Goal: Complete application form: Complete application form

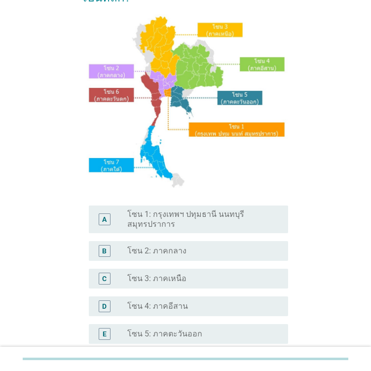
scroll to position [99, 0]
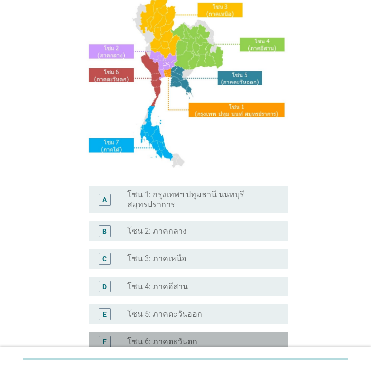
click at [236, 337] on div "radio_button_unchecked โซน 6: ภาคตะวันตก" at bounding box center [199, 342] width 145 height 10
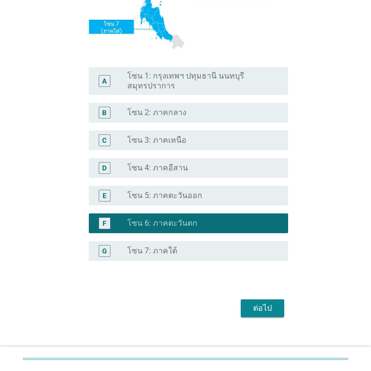
scroll to position [230, 0]
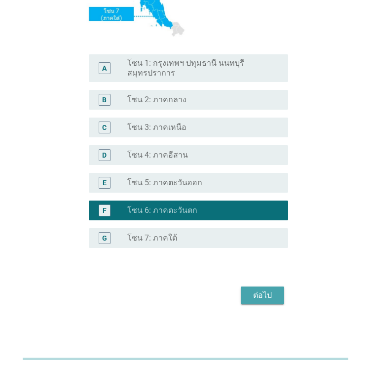
click at [264, 299] on div "ต่อไป" at bounding box center [263, 295] width 28 height 12
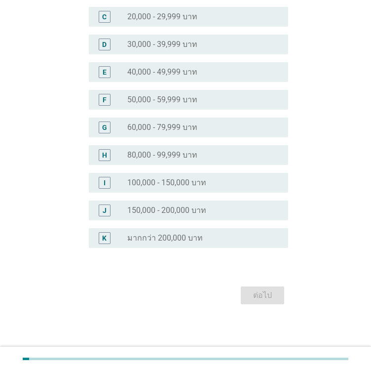
scroll to position [0, 0]
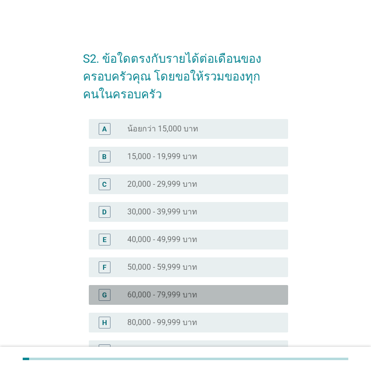
click at [157, 300] on div "radio_button_unchecked 60,000 - 79,999 บาท" at bounding box center [203, 295] width 153 height 12
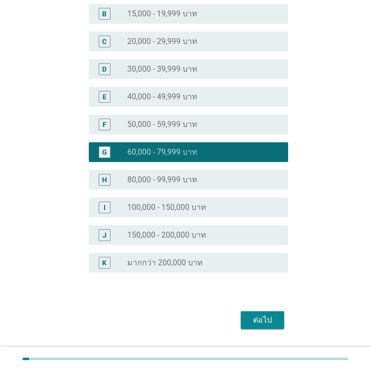
scroll to position [158, 0]
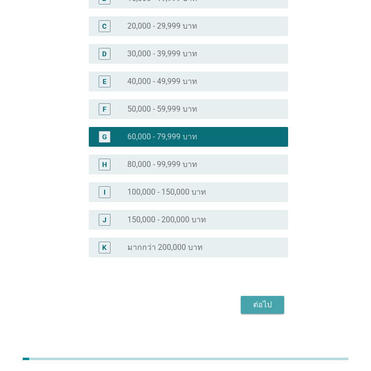
click at [261, 300] on div "ต่อไป" at bounding box center [263, 305] width 28 height 12
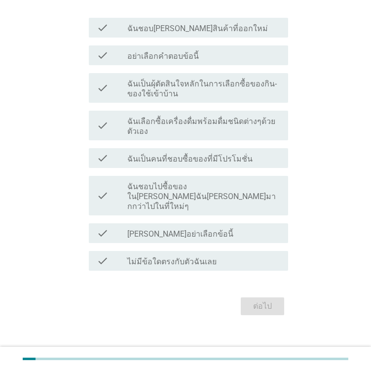
scroll to position [99, 0]
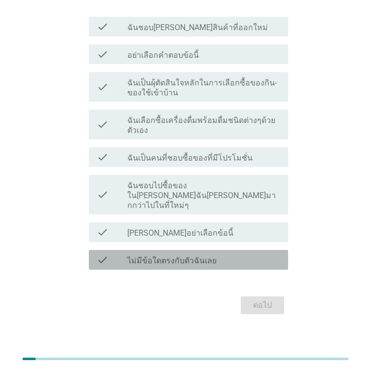
click at [193, 256] on label "ไม่มีข้อใดตรงกับตัวฉันเลย" at bounding box center [171, 261] width 89 height 10
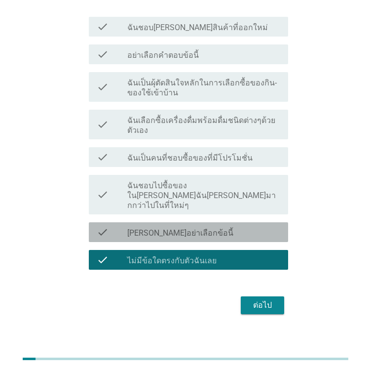
click at [183, 228] on label "[PERSON_NAME]อย่าเลือกข้อนี้" at bounding box center [180, 233] width 106 height 10
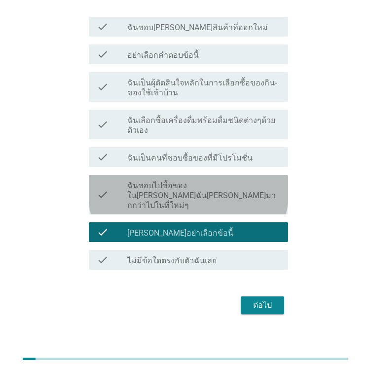
click at [167, 185] on label "ฉันชอบไปซื้อของใน[PERSON_NAME]ฉัน[PERSON_NAME]มากกว่าไปในที่ใหม่ๆ" at bounding box center [203, 196] width 153 height 30
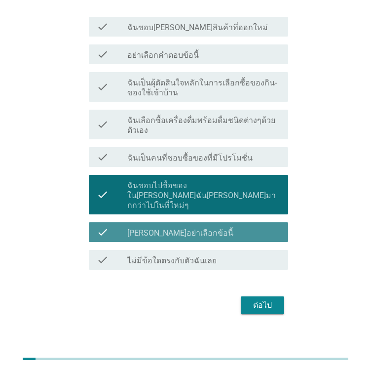
click at [170, 228] on label "[PERSON_NAME]อย่าเลือกข้อนี้" at bounding box center [180, 233] width 106 height 10
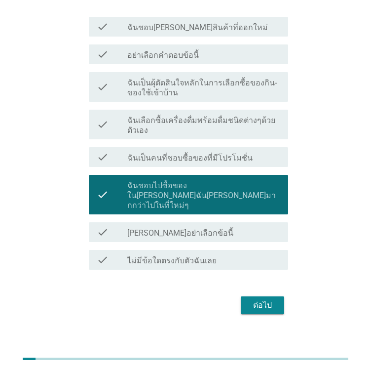
click at [138, 163] on div "check check_box_outline_blank ฉันเป็นคนที่ชอบซื้อของที่มีโปรโมชั่น" at bounding box center [188, 157] width 199 height 20
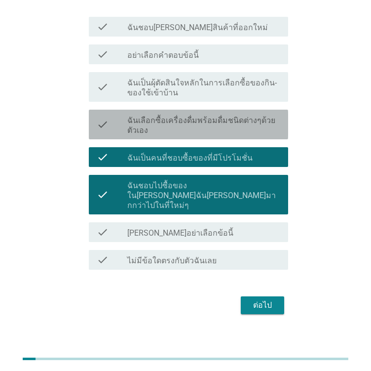
click at [149, 131] on label "ฉันเลือกซื้อเครื่องดื่มพร้อมดื่มชนิดต่างๆด้วยตัวเอง" at bounding box center [203, 125] width 153 height 20
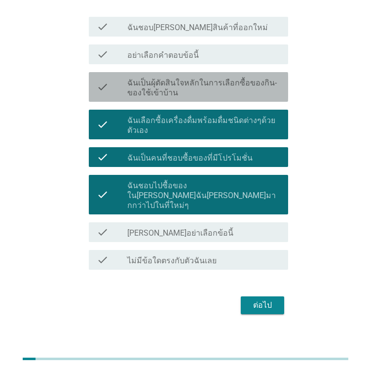
click at [144, 87] on label "ฉันเป็นผุ้ตัดสินใจหลักในการเลือกซื้อของกิน-ของใช้เข้าบ้าน" at bounding box center [203, 88] width 153 height 20
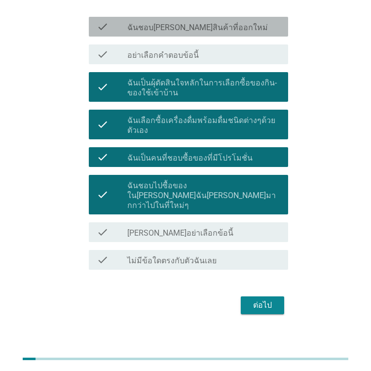
click at [146, 23] on label "ฉันชอบ[PERSON_NAME]สินค้าที่ออกใหม่" at bounding box center [197, 28] width 141 height 10
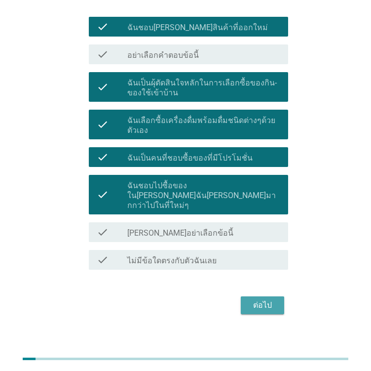
click at [266, 299] on div "ต่อไป" at bounding box center [263, 305] width 28 height 12
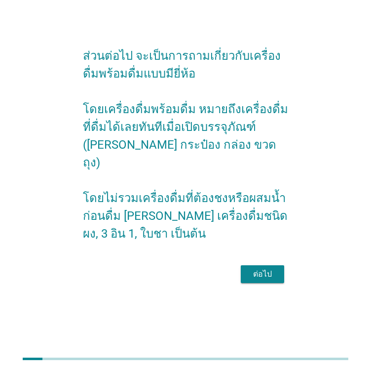
scroll to position [0, 0]
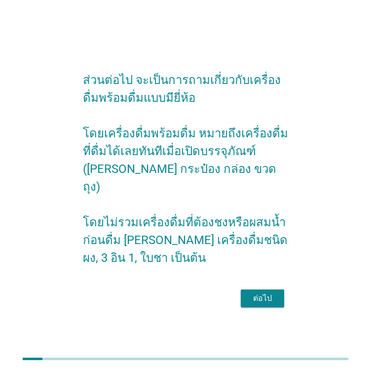
click at [265, 302] on div "ต่อไป" at bounding box center [263, 298] width 28 height 12
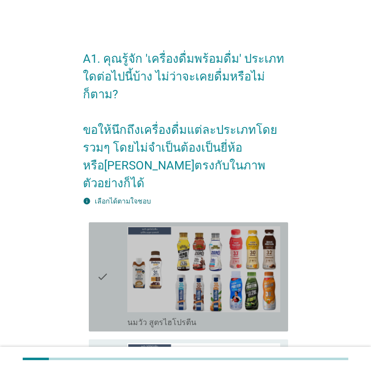
click at [115, 260] on div "check" at bounding box center [112, 276] width 31 height 101
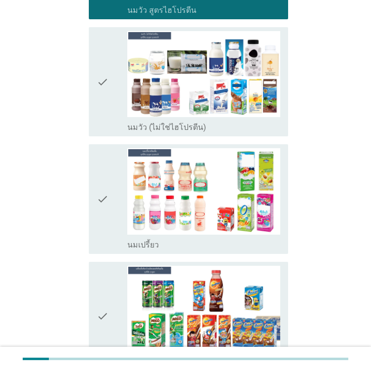
scroll to position [316, 0]
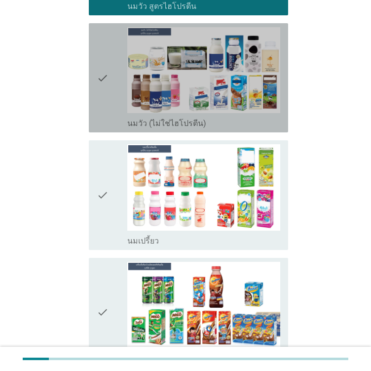
click at [218, 116] on div "check_box_outline_blank นมวัว (ไม่ใช่ไฮโปรตีน)" at bounding box center [203, 122] width 153 height 12
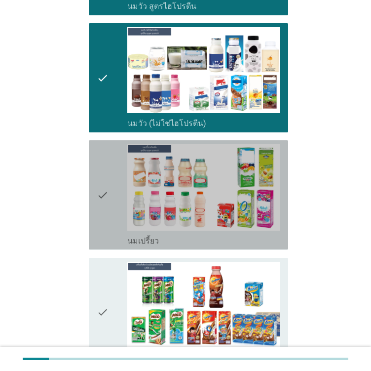
click at [108, 162] on icon "check" at bounding box center [103, 194] width 12 height 101
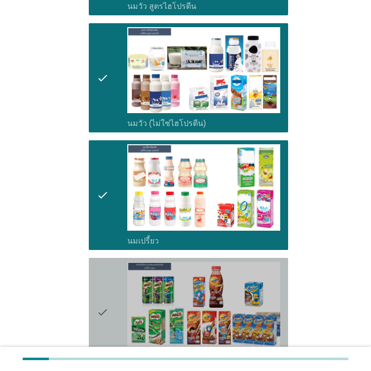
click at [110, 262] on div "check" at bounding box center [112, 312] width 31 height 101
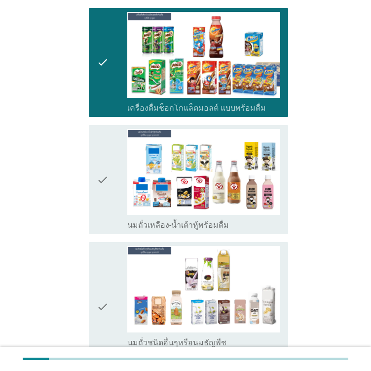
scroll to position [556, 0]
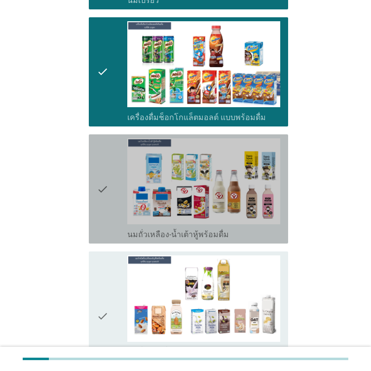
click at [284, 134] on div "check check_box_outline_blank นมถั่วเหลือง-น้ำเต้าหู้พร้อมดื่ม" at bounding box center [188, 188] width 199 height 109
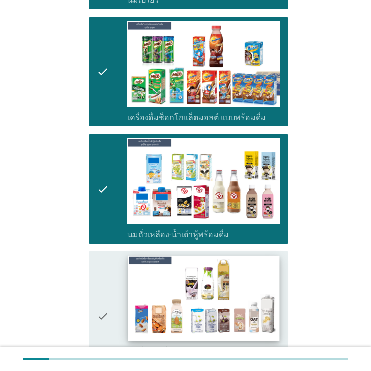
click at [273, 256] on img at bounding box center [203, 298] width 151 height 85
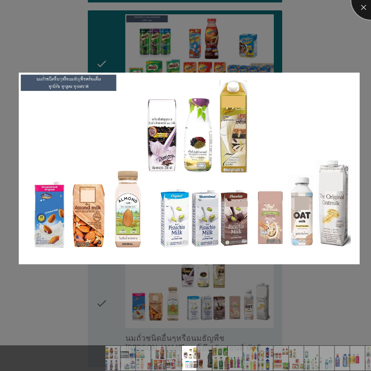
click at [365, 8] on div at bounding box center [370, -1] width 39 height 39
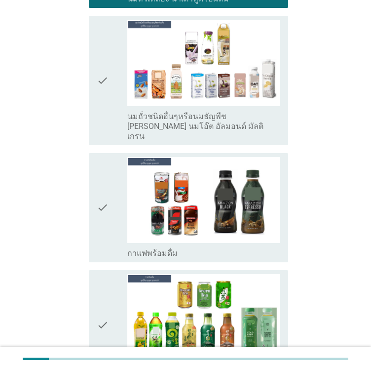
scroll to position [793, 0]
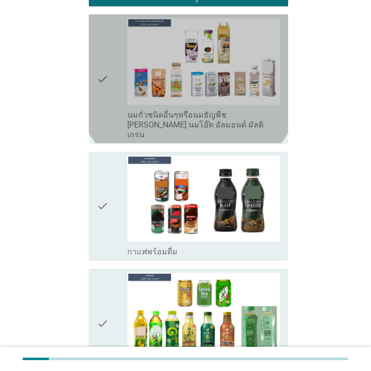
click at [120, 73] on div "check" at bounding box center [112, 78] width 31 height 121
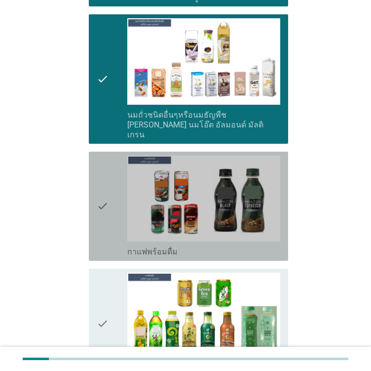
click at [112, 180] on div "check" at bounding box center [112, 205] width 31 height 101
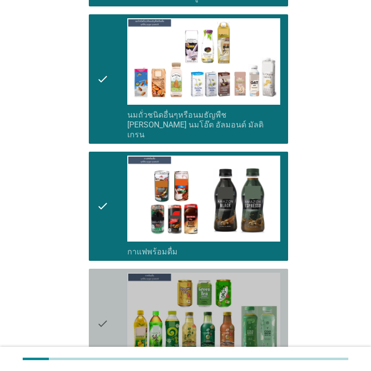
click at [103, 272] on icon "check" at bounding box center [103, 322] width 12 height 101
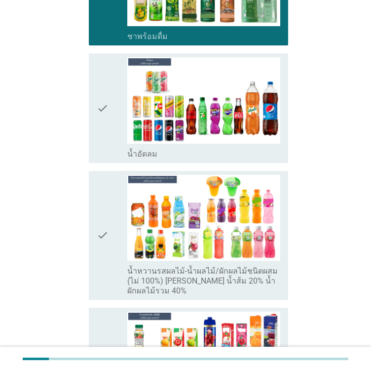
scroll to position [1129, 0]
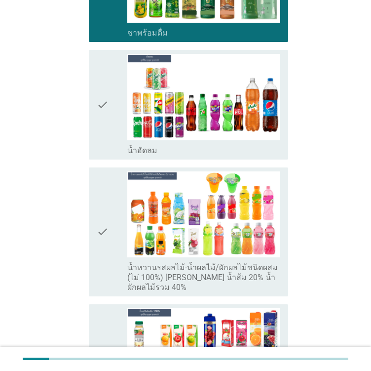
click at [115, 88] on div "check" at bounding box center [112, 104] width 31 height 101
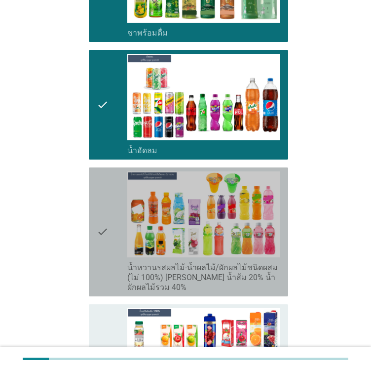
click at [124, 171] on div "check" at bounding box center [112, 231] width 31 height 121
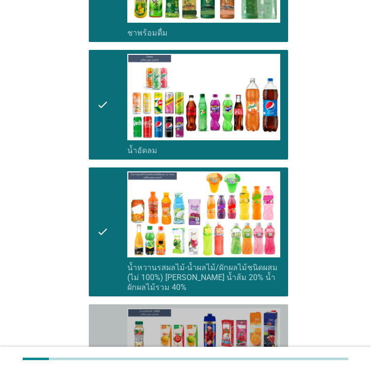
click at [107, 308] on icon "check" at bounding box center [103, 363] width 12 height 111
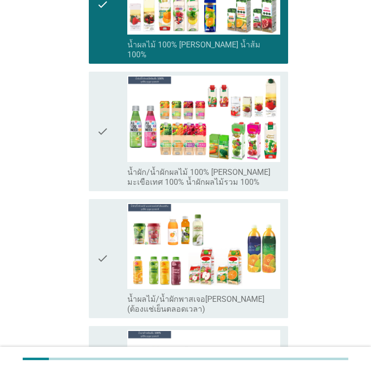
scroll to position [1497, 0]
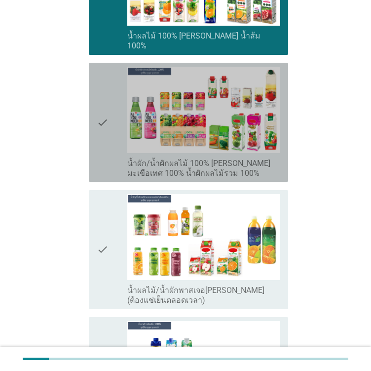
click at [114, 91] on div "check" at bounding box center [112, 122] width 31 height 111
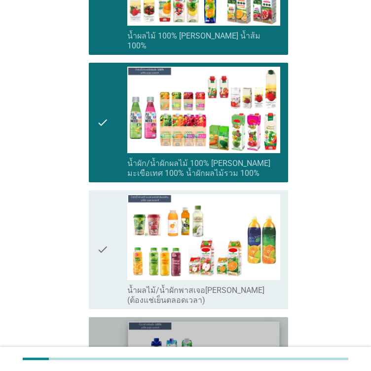
click at [132, 321] on img at bounding box center [203, 363] width 151 height 85
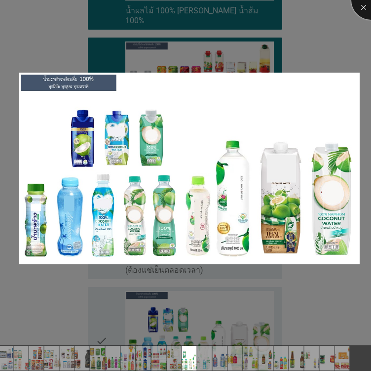
click at [361, 13] on div at bounding box center [370, -1] width 39 height 39
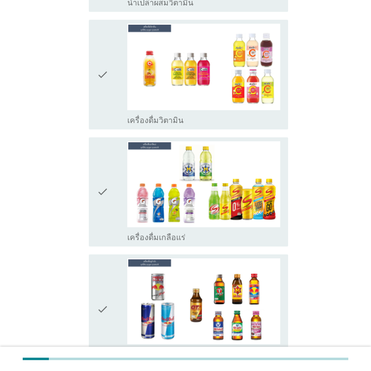
scroll to position [2253, 0]
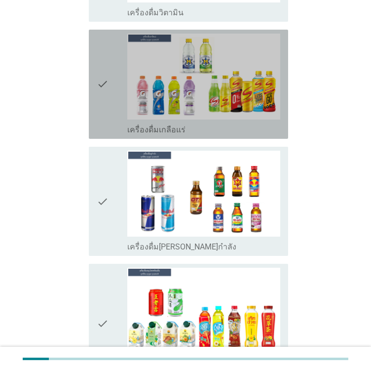
click at [129, 60] on div "check_box_outline_blank เครื่องดื่มเกลือแร่" at bounding box center [203, 84] width 153 height 101
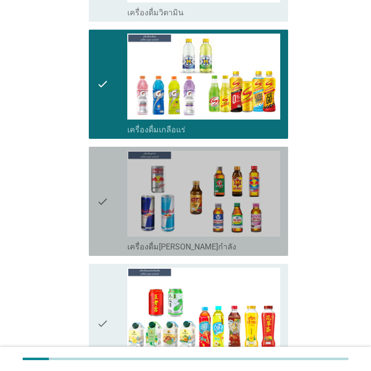
click at [107, 152] on icon "check" at bounding box center [103, 201] width 12 height 101
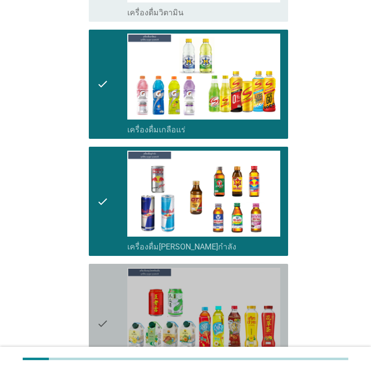
click at [116, 267] on div "check" at bounding box center [112, 322] width 31 height 111
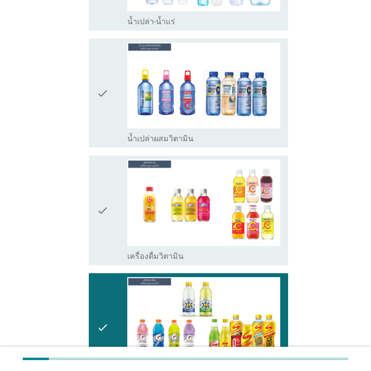
scroll to position [2008, 0]
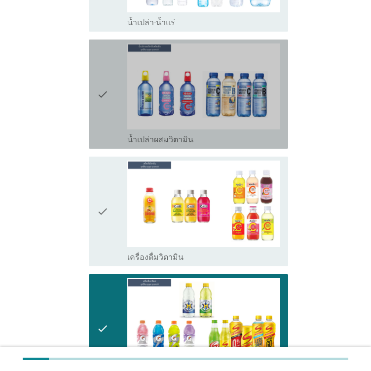
click at [110, 47] on div "check" at bounding box center [112, 93] width 31 height 101
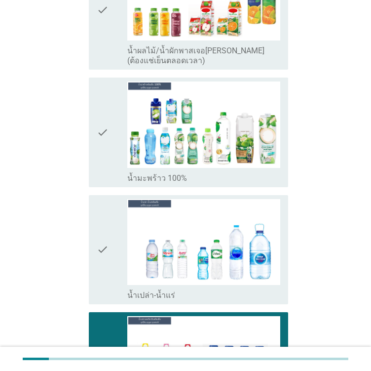
scroll to position [1732, 0]
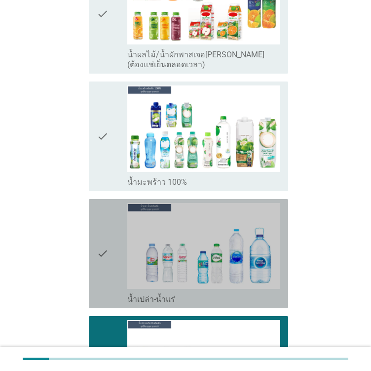
click at [91, 199] on div "check check_box_outline_blank น้ำเปล่า-น้ำแร่" at bounding box center [188, 253] width 199 height 109
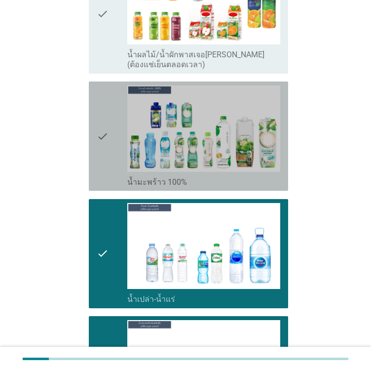
click at [102, 100] on icon "check" at bounding box center [103, 135] width 12 height 101
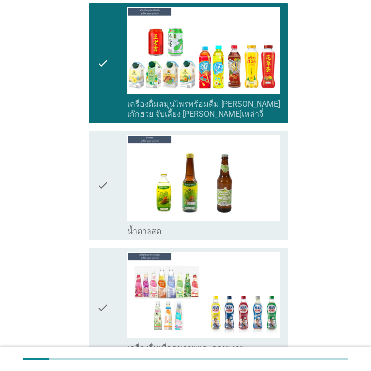
scroll to position [2507, 0]
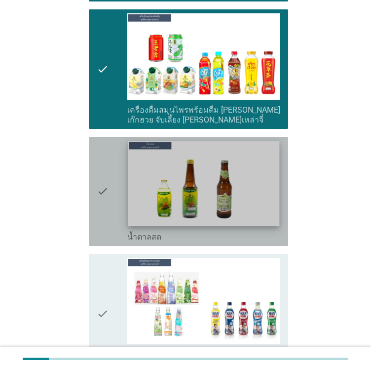
click at [249, 141] on img at bounding box center [203, 183] width 151 height 85
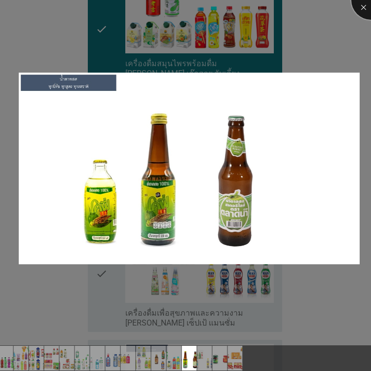
click at [365, 12] on div at bounding box center [370, -1] width 39 height 39
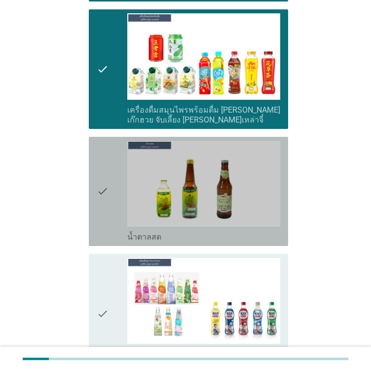
click at [101, 166] on icon "check" at bounding box center [103, 191] width 12 height 101
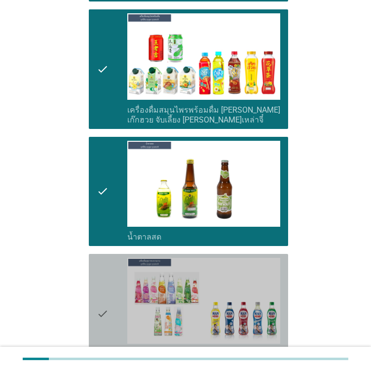
click at [118, 292] on div "check" at bounding box center [112, 313] width 31 height 111
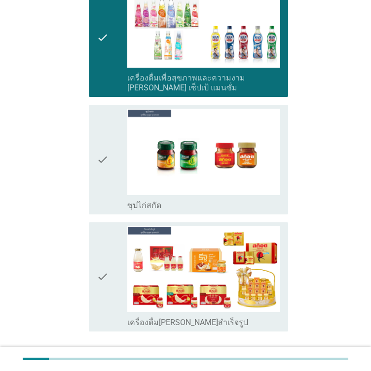
scroll to position [2783, 0]
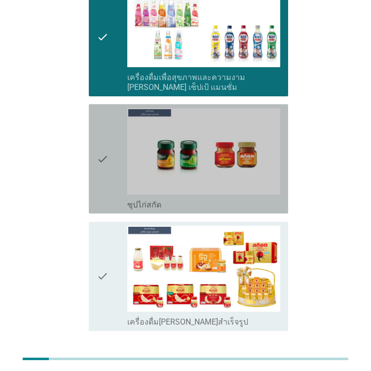
click at [108, 137] on icon "check" at bounding box center [103, 158] width 12 height 101
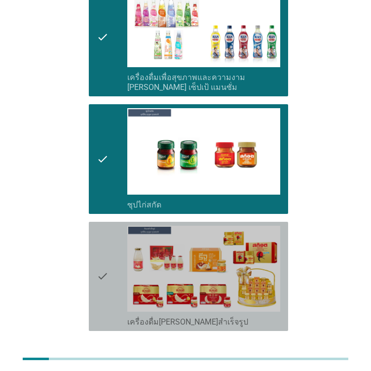
click at [102, 226] on icon "check" at bounding box center [103, 276] width 12 height 101
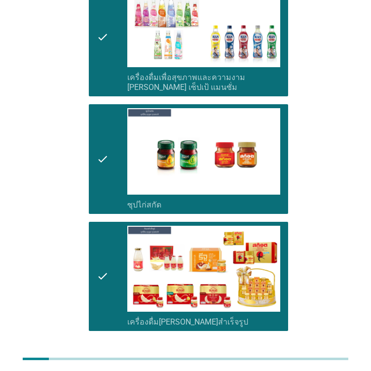
click at [269, 360] on div "ต่อไป" at bounding box center [263, 366] width 28 height 12
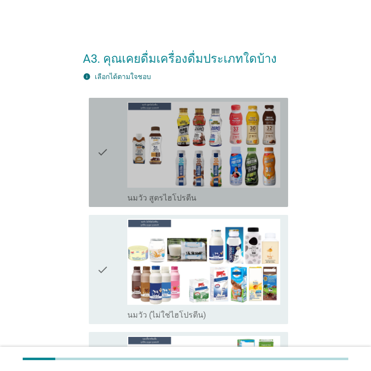
click at [113, 193] on div "check" at bounding box center [112, 152] width 31 height 101
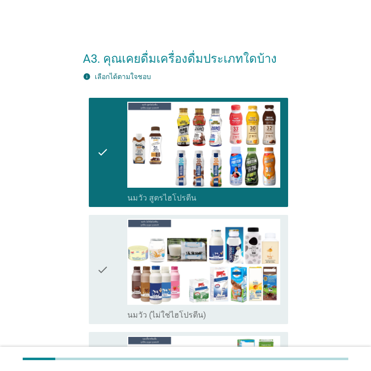
click at [106, 291] on icon "check" at bounding box center [103, 269] width 12 height 101
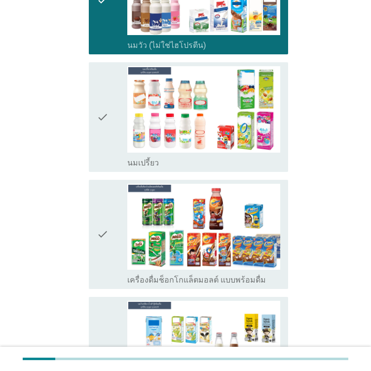
scroll to position [276, 0]
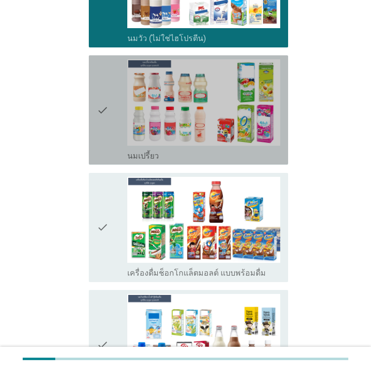
click at [116, 152] on div "check" at bounding box center [112, 109] width 31 height 101
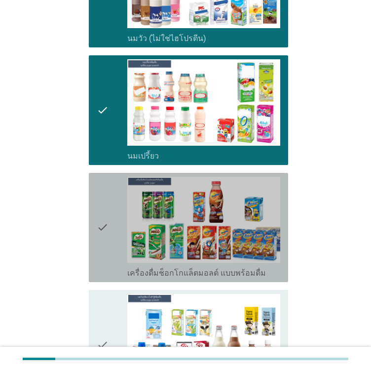
click at [106, 205] on icon "check" at bounding box center [103, 227] width 12 height 101
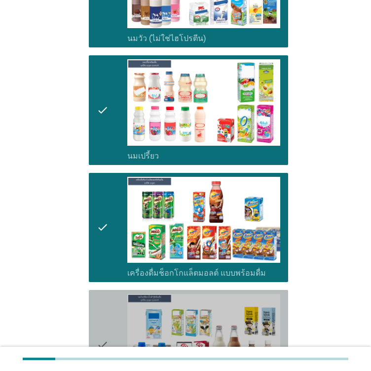
click at [107, 314] on icon "check" at bounding box center [103, 344] width 12 height 101
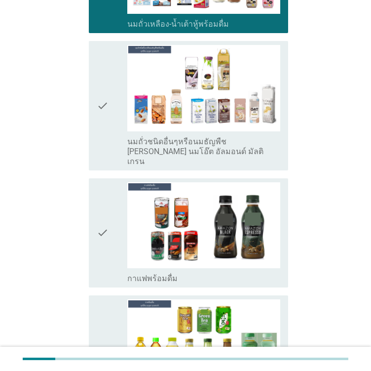
scroll to position [651, 0]
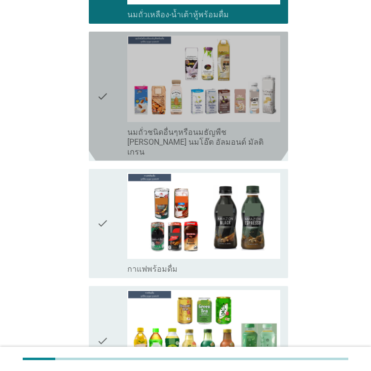
click at [107, 139] on icon "check" at bounding box center [103, 96] width 12 height 121
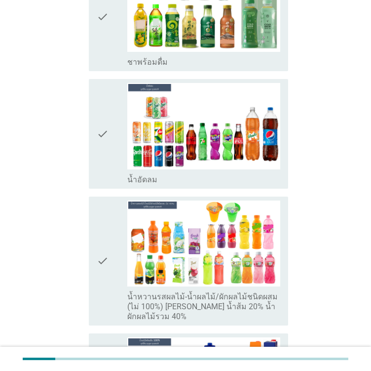
scroll to position [1299, 0]
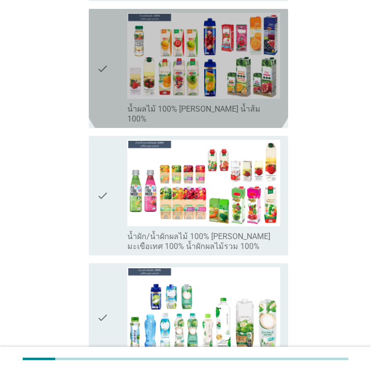
click at [119, 69] on div "check" at bounding box center [112, 68] width 31 height 111
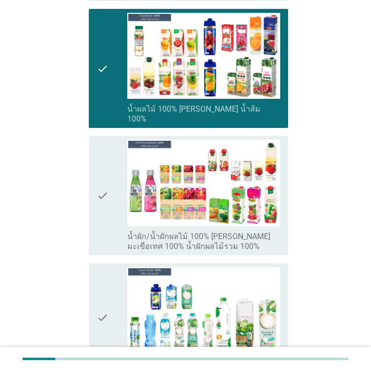
click at [110, 269] on div "check" at bounding box center [112, 317] width 31 height 101
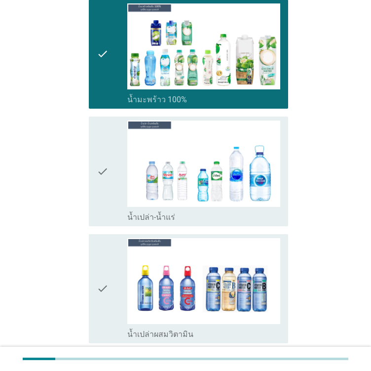
scroll to position [1583, 0]
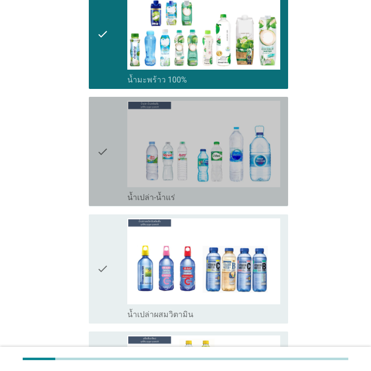
click at [101, 155] on icon "check" at bounding box center [103, 151] width 12 height 101
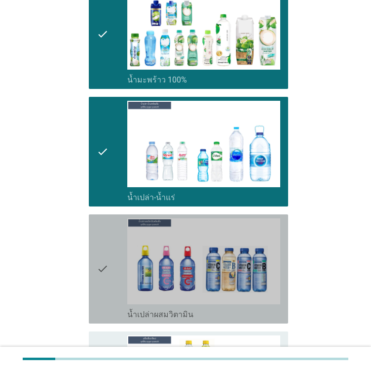
click at [103, 252] on icon "check" at bounding box center [103, 268] width 12 height 101
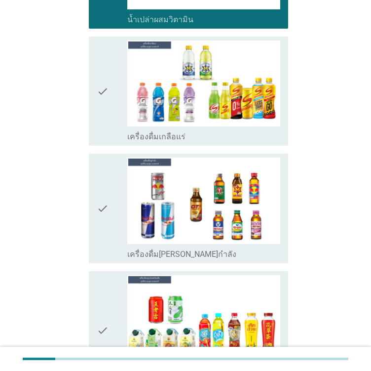
scroll to position [1891, 0]
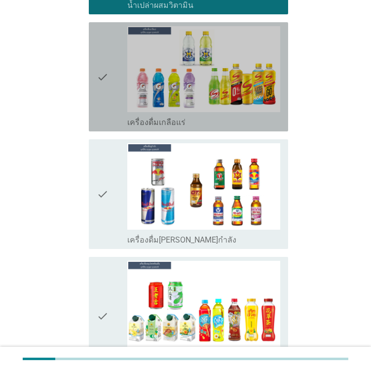
click at [109, 79] on div "check" at bounding box center [112, 76] width 31 height 101
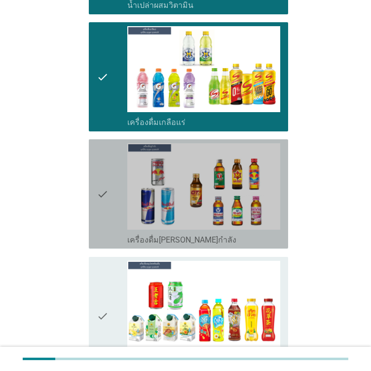
click at [103, 156] on icon "check" at bounding box center [103, 193] width 12 height 101
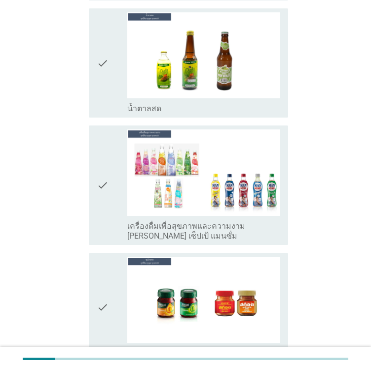
scroll to position [2273, 0]
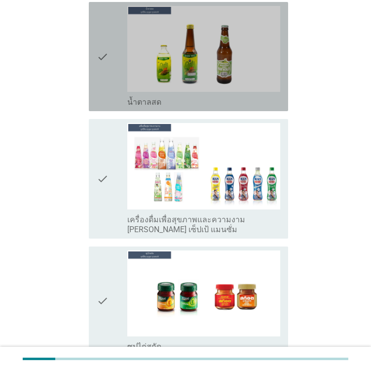
click at [111, 39] on div "check" at bounding box center [112, 56] width 31 height 101
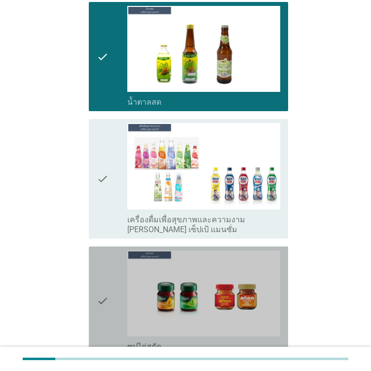
click at [113, 264] on div "check" at bounding box center [112, 300] width 31 height 101
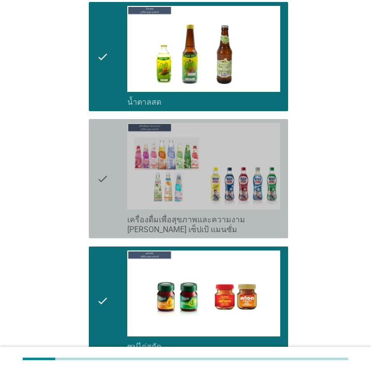
click at [99, 205] on icon "check" at bounding box center [103, 178] width 12 height 111
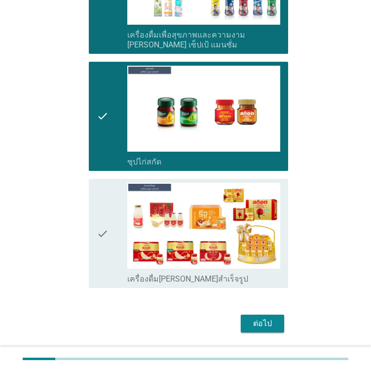
scroll to position [2459, 0]
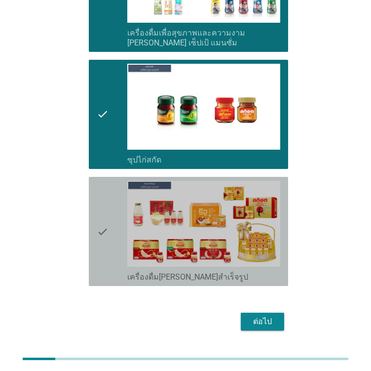
click at [105, 201] on icon "check" at bounding box center [103, 231] width 12 height 101
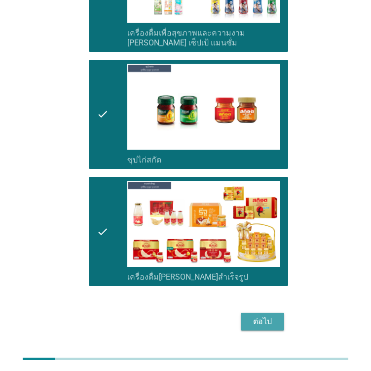
click at [258, 315] on div "ต่อไป" at bounding box center [263, 321] width 28 height 12
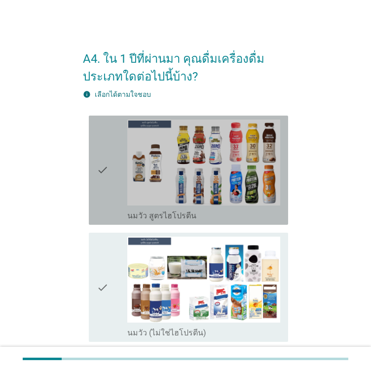
click at [106, 183] on icon "check" at bounding box center [103, 169] width 12 height 101
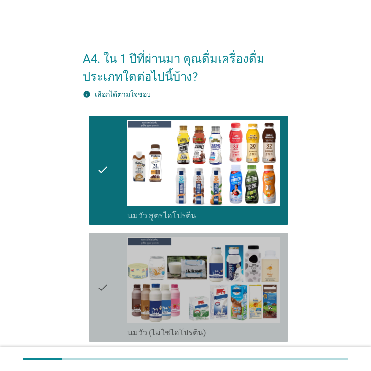
click at [109, 301] on div "check" at bounding box center [112, 286] width 31 height 101
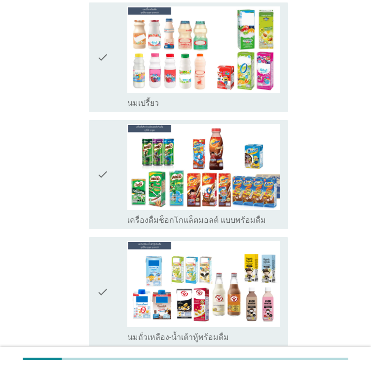
scroll to position [349, 0]
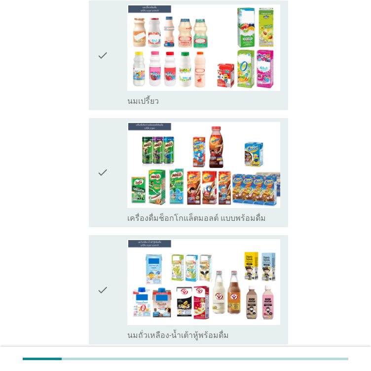
click at [107, 82] on icon "check" at bounding box center [103, 54] width 12 height 101
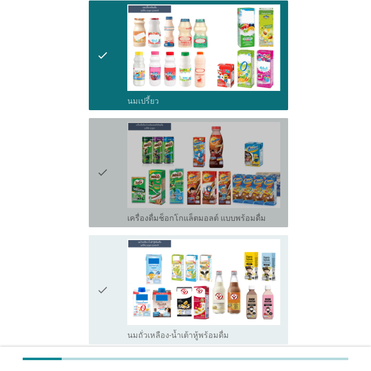
click at [112, 146] on div "check" at bounding box center [112, 172] width 31 height 101
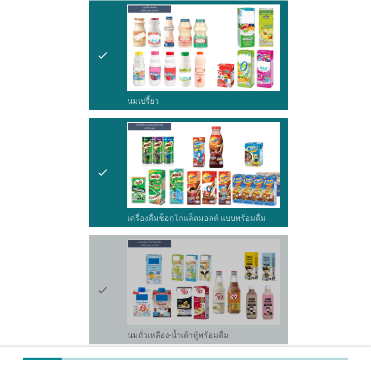
click at [106, 270] on icon "check" at bounding box center [103, 289] width 12 height 101
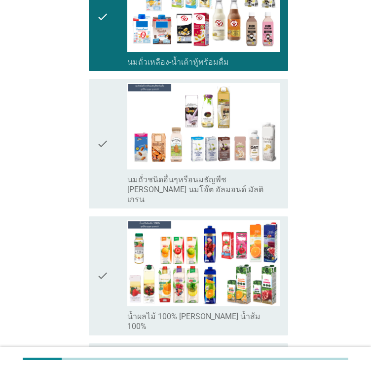
scroll to position [625, 0]
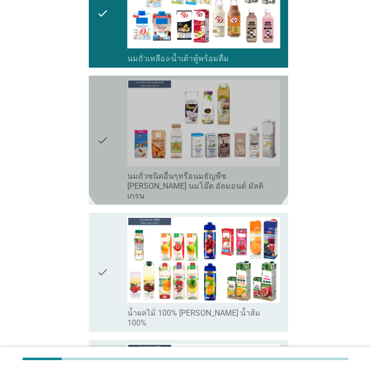
click at [182, 179] on label "นมถั่วชนิดอื่นๆหรือนมธัญพืช [PERSON_NAME] นมโอ๊ต อัลมอนด์ มัลติเกรน" at bounding box center [203, 186] width 153 height 30
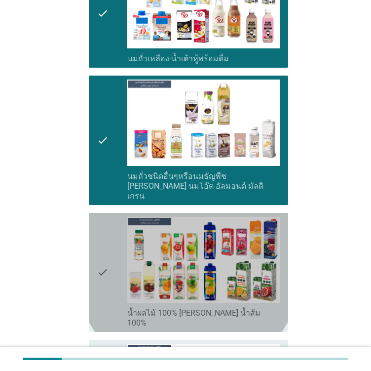
click at [216, 308] on label "น้ำผลไม้ 100% [PERSON_NAME] น้ำส้ม 100%" at bounding box center [203, 318] width 153 height 20
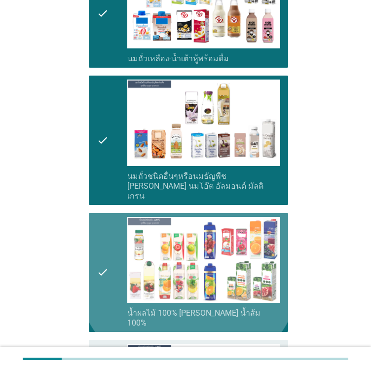
click at [216, 308] on label "น้ำผลไม้ 100% [PERSON_NAME] น้ำส้ม 100%" at bounding box center [203, 318] width 153 height 20
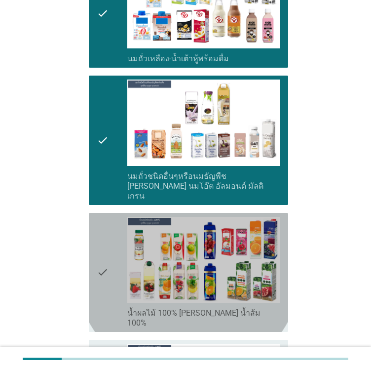
click at [216, 308] on label "น้ำผลไม้ 100% [PERSON_NAME] น้ำส้ม 100%" at bounding box center [203, 318] width 153 height 20
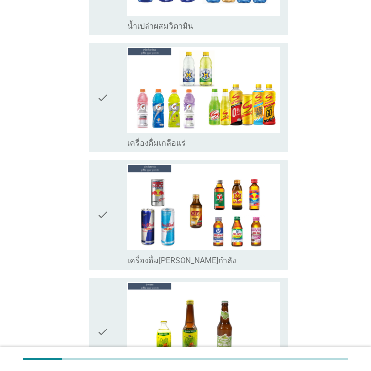
scroll to position [1597, 0]
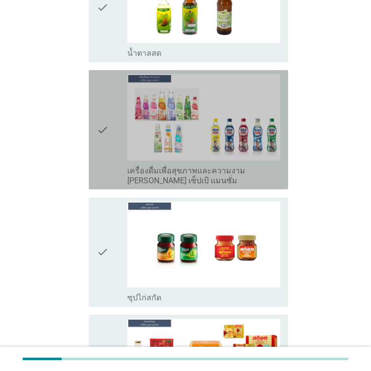
click at [109, 145] on div "check" at bounding box center [112, 129] width 31 height 111
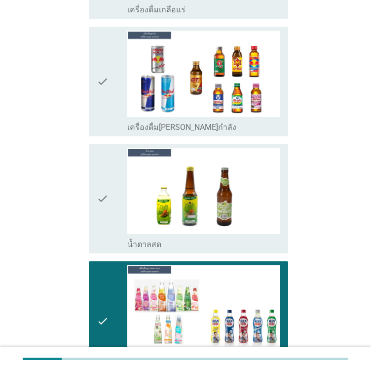
scroll to position [1380, 0]
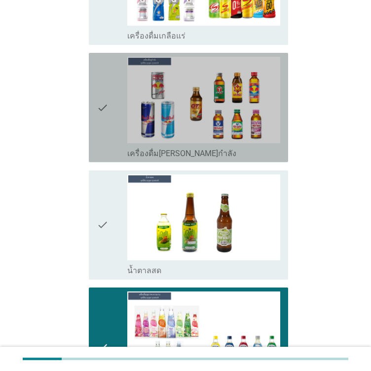
click at [107, 61] on icon "check" at bounding box center [103, 107] width 12 height 101
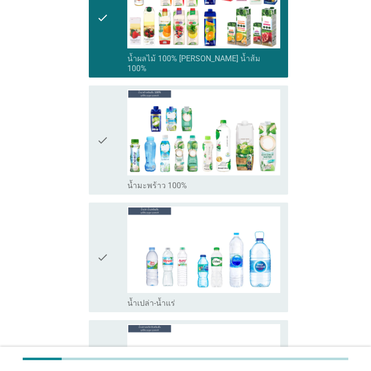
scroll to position [867, 0]
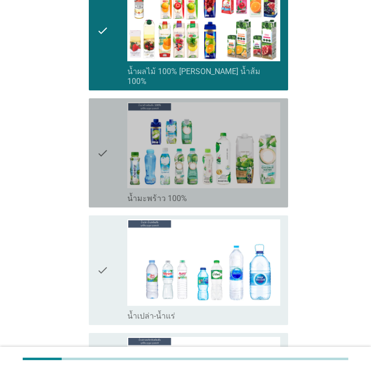
click at [98, 124] on icon "check" at bounding box center [103, 152] width 12 height 101
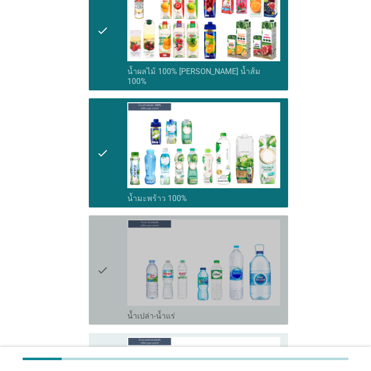
click at [102, 228] on icon "check" at bounding box center [103, 269] width 12 height 101
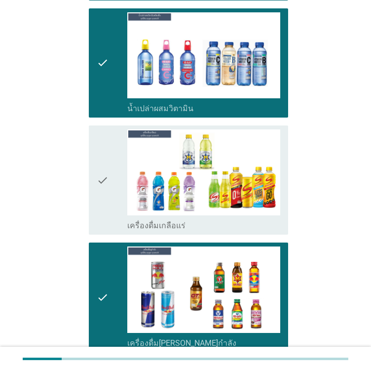
scroll to position [1515, 0]
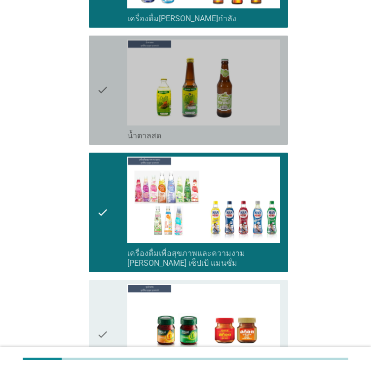
click at [94, 102] on div "check check_box น้ำตาลสด" at bounding box center [188, 90] width 199 height 109
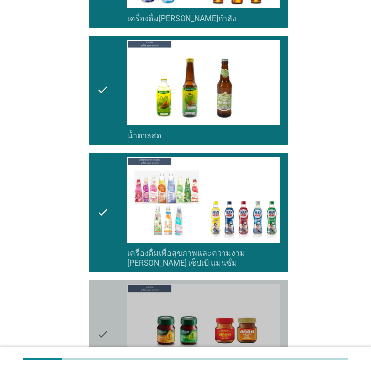
click at [100, 292] on icon "check" at bounding box center [103, 334] width 12 height 101
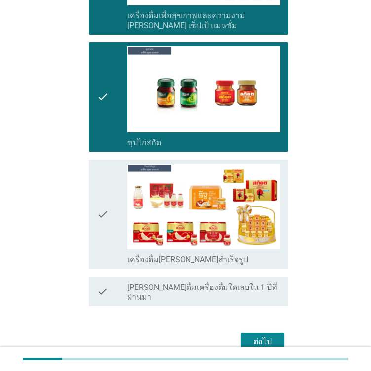
scroll to position [1765, 0]
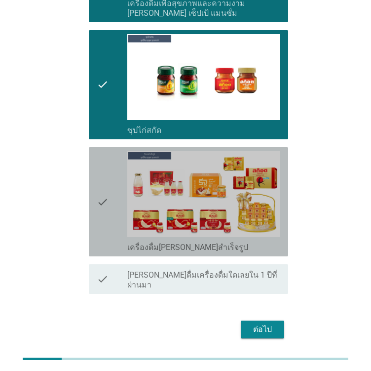
click at [101, 151] on icon "check" at bounding box center [103, 201] width 12 height 101
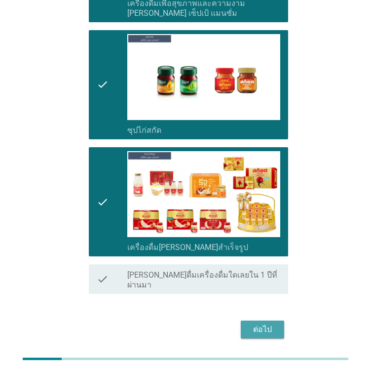
click at [267, 323] on div "ต่อไป" at bounding box center [263, 329] width 28 height 12
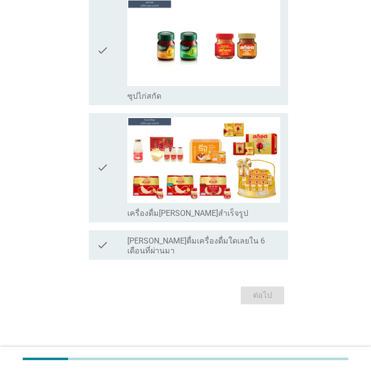
scroll to position [0, 0]
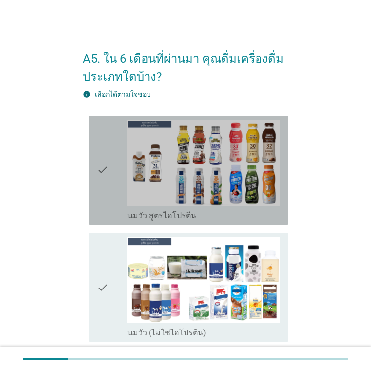
click at [110, 159] on div "check" at bounding box center [112, 169] width 31 height 101
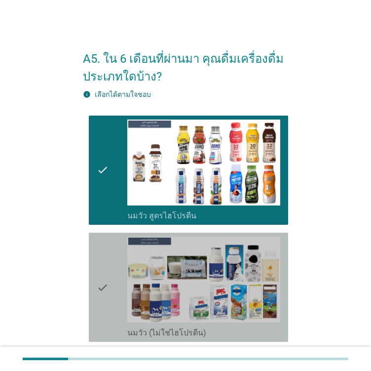
click at [94, 246] on div "check check_box_outline_blank นมวัว (ไม่ใช่ไฮโปรตีน)" at bounding box center [188, 286] width 199 height 109
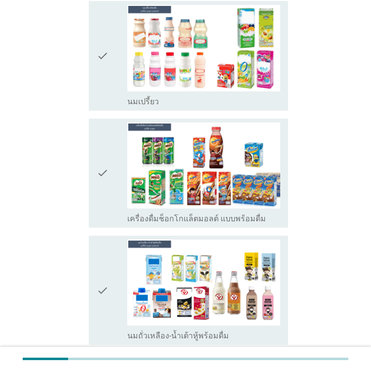
scroll to position [368, 0]
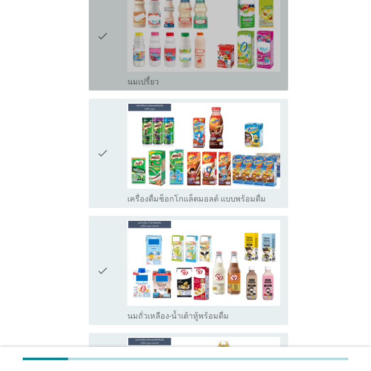
click at [113, 82] on div "check" at bounding box center [112, 35] width 31 height 101
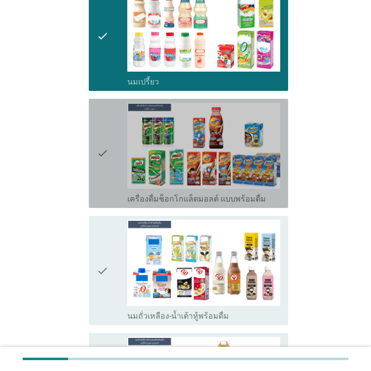
click at [114, 129] on div "check" at bounding box center [112, 153] width 31 height 101
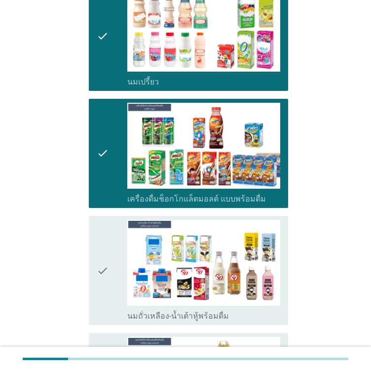
click at [95, 252] on div "check check_box_outline_blank นมถั่วเหลือง-น้ำเต้าหู้พร้อมดื่ม" at bounding box center [188, 270] width 199 height 109
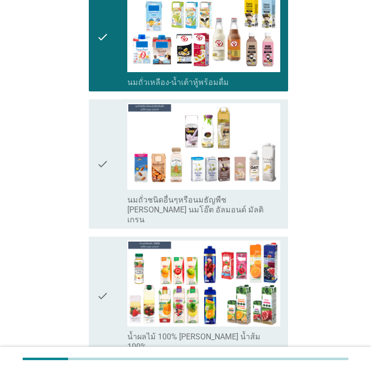
scroll to position [618, 0]
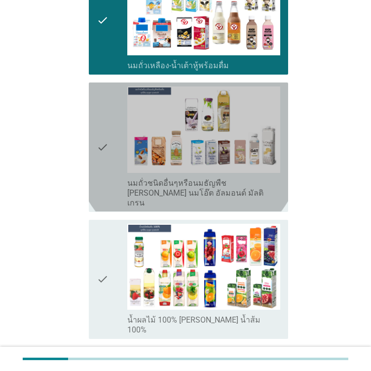
click at [101, 127] on icon "check" at bounding box center [103, 146] width 12 height 121
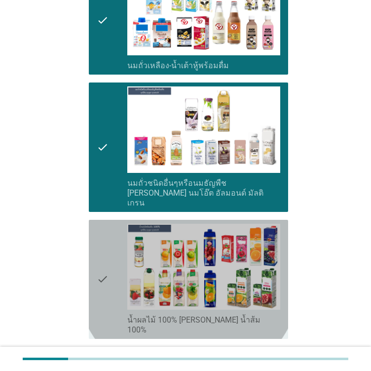
click at [95, 242] on div "check check_box_outline_blank น้ำผลไม้ 100% [PERSON_NAME] น้ำส้ม 100%" at bounding box center [188, 279] width 199 height 119
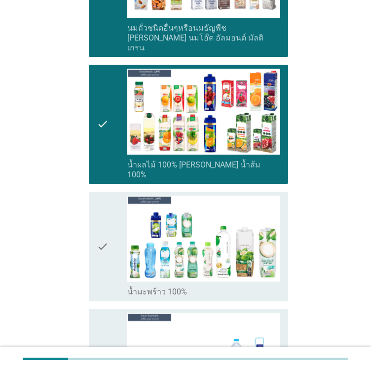
scroll to position [776, 0]
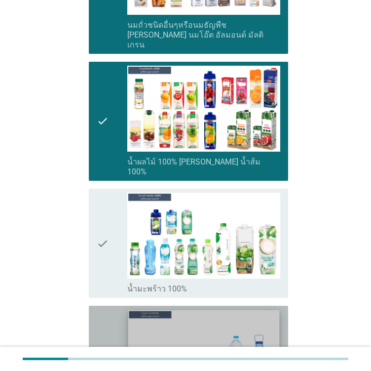
click at [248, 323] on img at bounding box center [203, 352] width 151 height 85
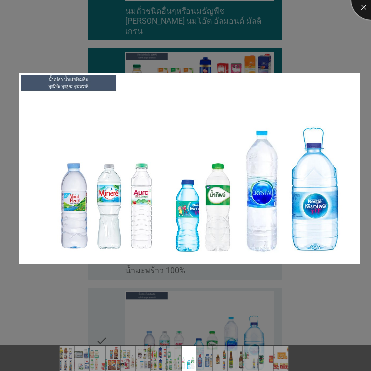
click at [363, 11] on div at bounding box center [370, -1] width 39 height 39
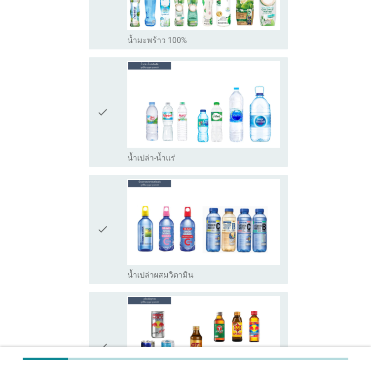
scroll to position [1033, 0]
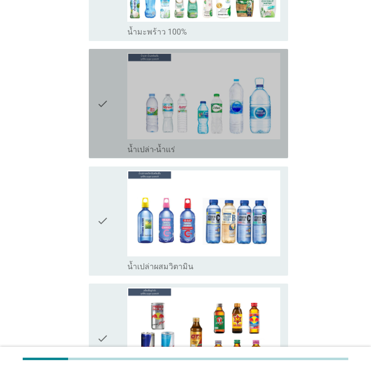
click at [96, 87] on div "check check_box น้ำเปล่า-น้ำแร่" at bounding box center [188, 103] width 199 height 109
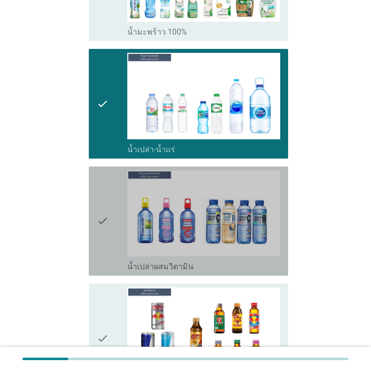
click at [102, 194] on icon "check" at bounding box center [103, 220] width 12 height 101
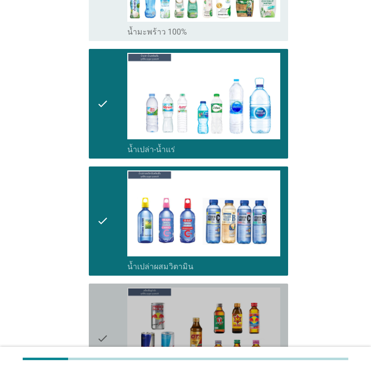
click at [100, 287] on icon "check" at bounding box center [103, 337] width 12 height 101
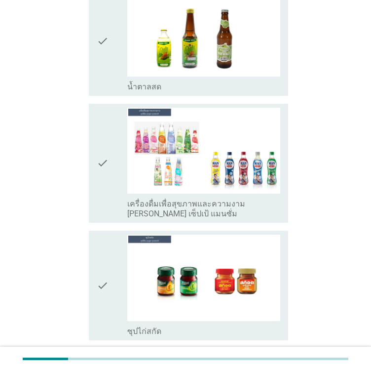
scroll to position [1480, 0]
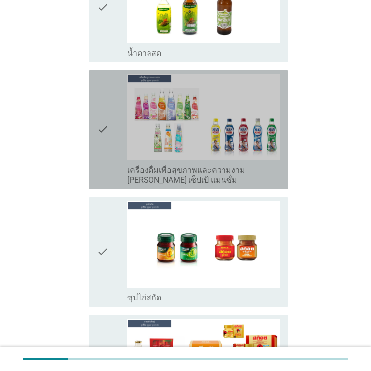
click at [105, 112] on icon "check" at bounding box center [103, 129] width 12 height 111
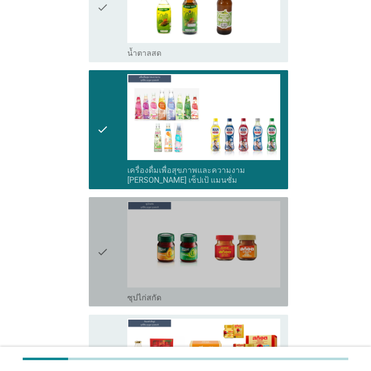
click at [107, 201] on icon "check" at bounding box center [103, 251] width 12 height 101
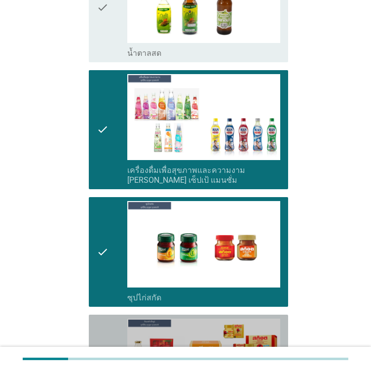
click at [111, 318] on div "check" at bounding box center [112, 368] width 31 height 101
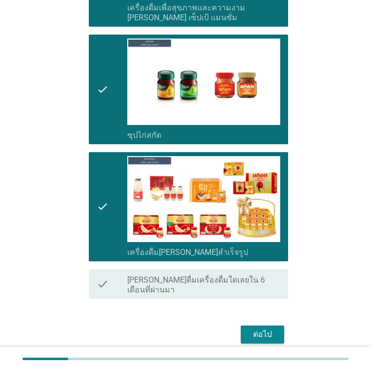
scroll to position [1648, 0]
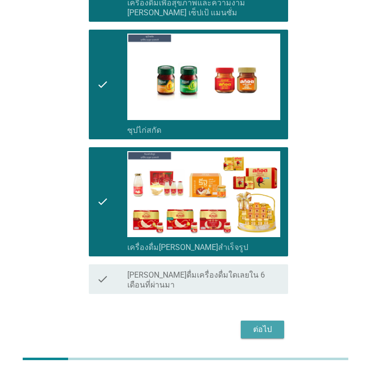
click at [245, 320] on button "ต่อไป" at bounding box center [262, 329] width 43 height 18
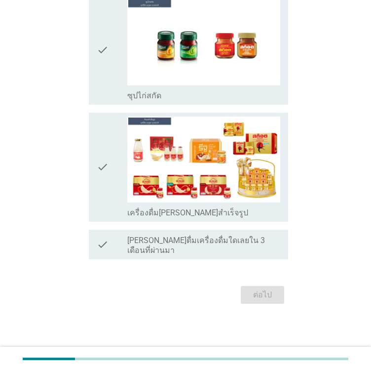
scroll to position [0, 0]
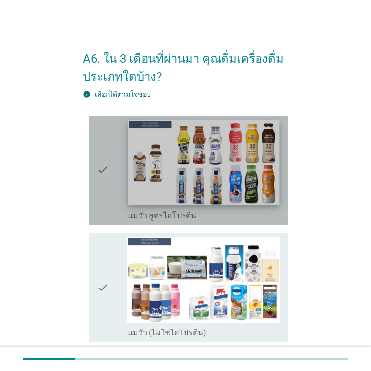
click at [166, 191] on img at bounding box center [203, 161] width 151 height 85
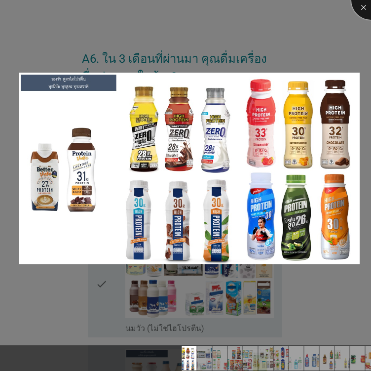
click at [361, 10] on div at bounding box center [370, -1] width 39 height 39
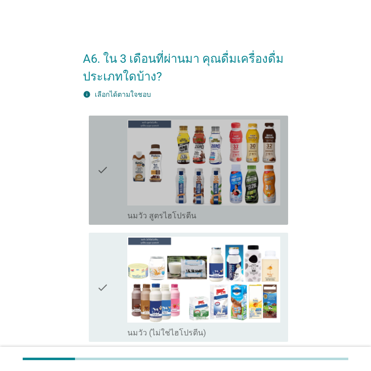
click at [174, 223] on div "check check_box_outline_blank นมวัว สูตรไฮโปรตีน" at bounding box center [188, 169] width 199 height 109
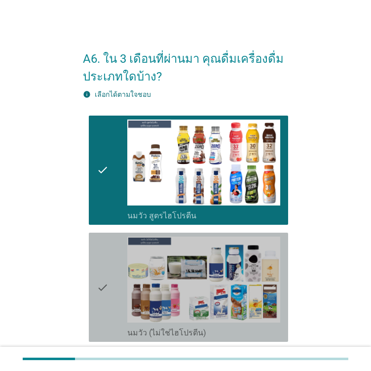
click at [214, 329] on div "check_box_outline_blank นมวัว (ไม่ใช่ไฮโปรตีน)" at bounding box center [203, 332] width 153 height 12
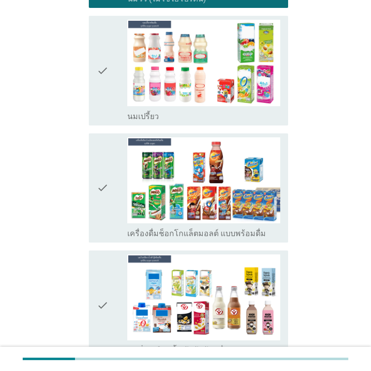
scroll to position [336, 0]
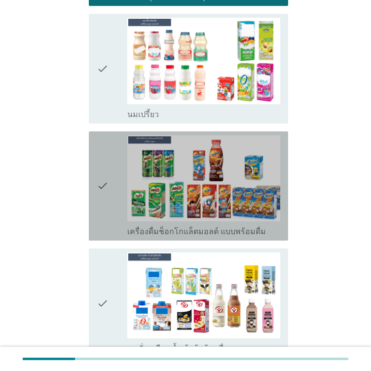
click at [111, 159] on div "check" at bounding box center [112, 185] width 31 height 101
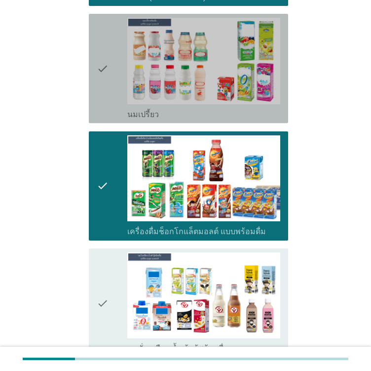
click at [100, 94] on icon "check" at bounding box center [103, 68] width 12 height 101
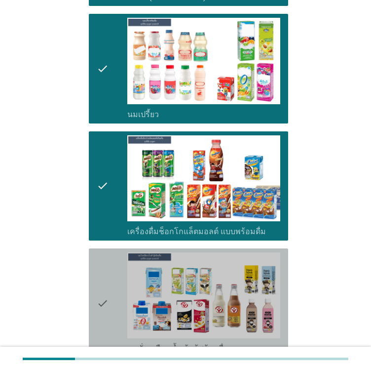
click at [112, 288] on div "check" at bounding box center [112, 302] width 31 height 101
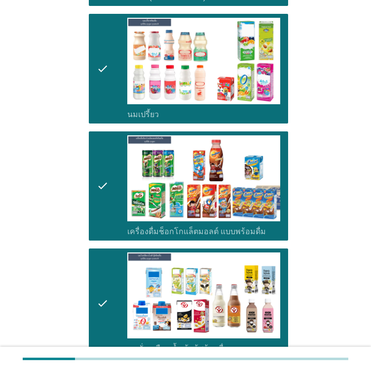
scroll to position [659, 0]
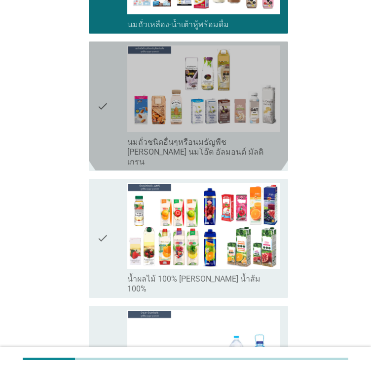
click at [97, 97] on icon "check" at bounding box center [103, 105] width 12 height 121
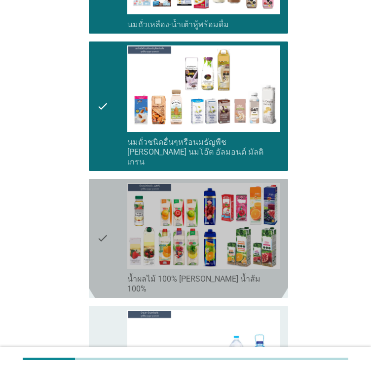
click at [99, 198] on icon "check" at bounding box center [103, 238] width 12 height 111
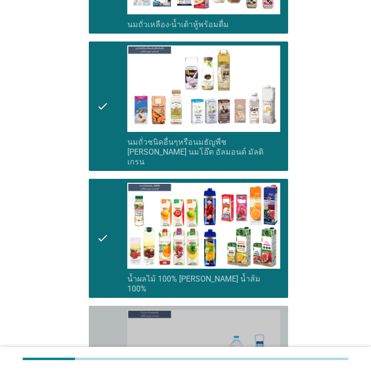
click at [101, 309] on icon "check" at bounding box center [103, 359] width 12 height 101
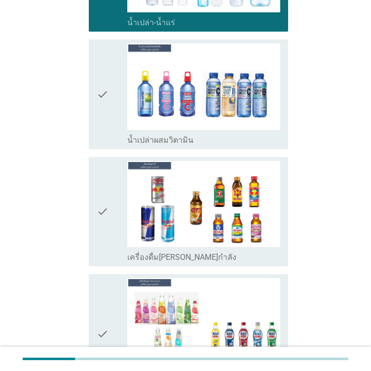
scroll to position [1036, 0]
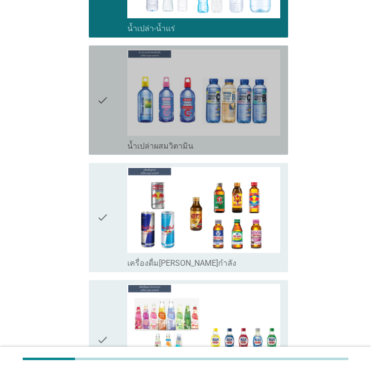
click at [104, 84] on icon "check" at bounding box center [103, 99] width 12 height 101
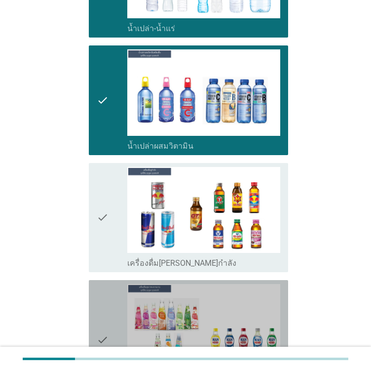
click at [92, 284] on div "check check_box เครื่องดื่มเพื่อสุขภาพและความงาม [PERSON_NAME] เซ็ปเป้ แมนซั่ม" at bounding box center [188, 339] width 199 height 119
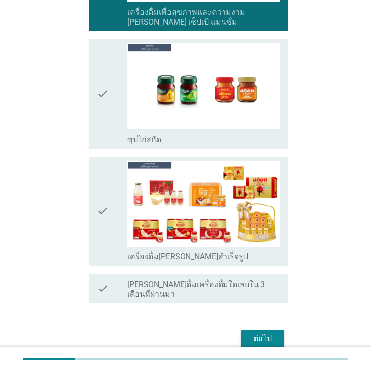
scroll to position [1414, 0]
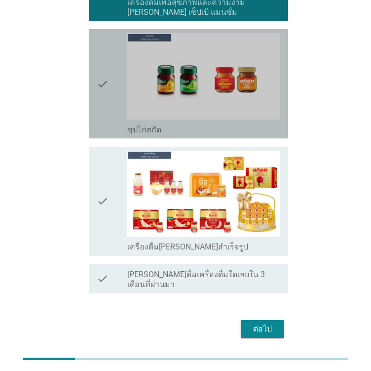
click at [152, 112] on div "check check_box ซุปไก่สกัด" at bounding box center [188, 83] width 199 height 109
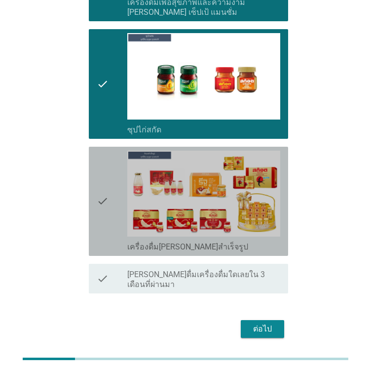
click at [97, 151] on icon "check" at bounding box center [103, 201] width 12 height 101
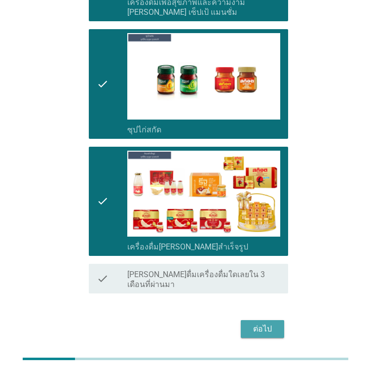
click at [260, 323] on div "ต่อไป" at bounding box center [263, 329] width 28 height 12
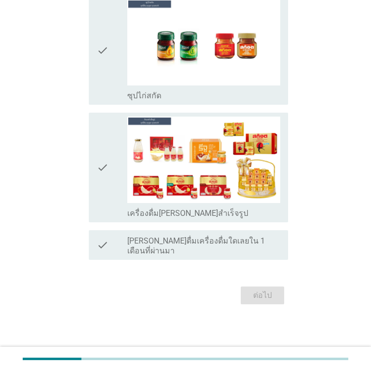
scroll to position [0, 0]
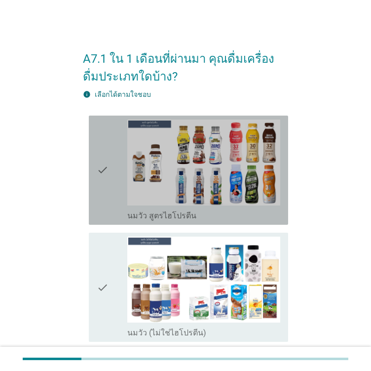
click at [181, 215] on label "นมวัว สูตรไฮโปรตีน" at bounding box center [161, 216] width 69 height 10
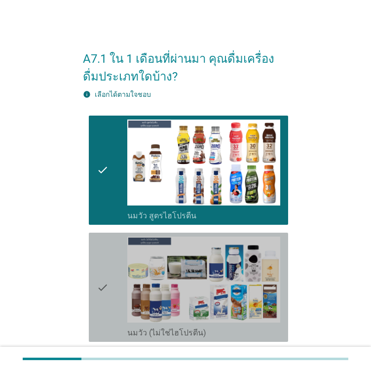
click at [185, 338] on div "check check_box_outline_blank นมวัว (ไม่ใช่ไฮโปรตีน)" at bounding box center [188, 286] width 199 height 109
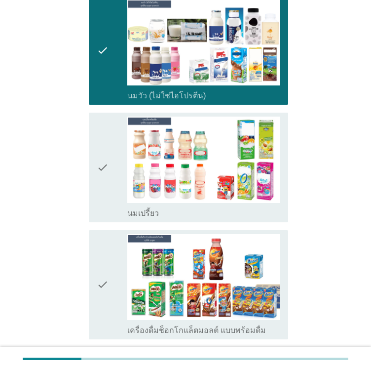
scroll to position [257, 0]
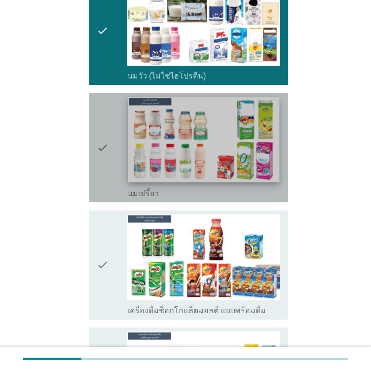
click at [171, 160] on img at bounding box center [203, 139] width 151 height 85
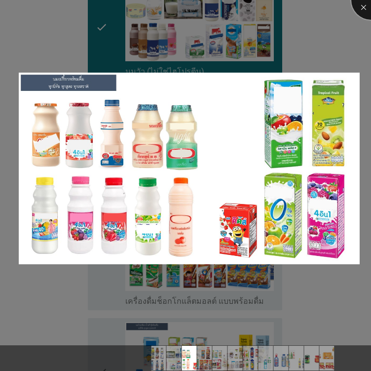
click at [360, 12] on div at bounding box center [370, -1] width 39 height 39
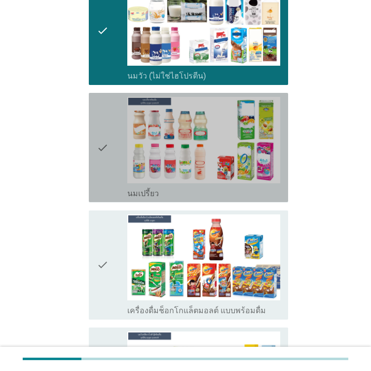
click at [108, 137] on icon "check" at bounding box center [103, 147] width 12 height 101
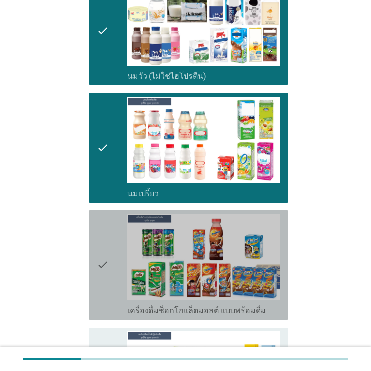
click at [106, 226] on icon "check" at bounding box center [103, 264] width 12 height 101
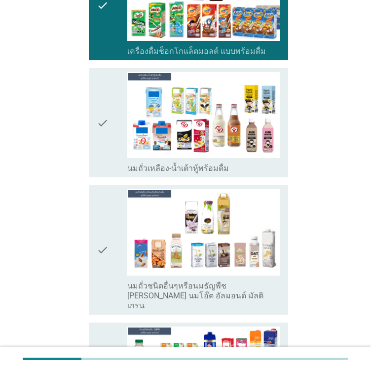
scroll to position [501, 0]
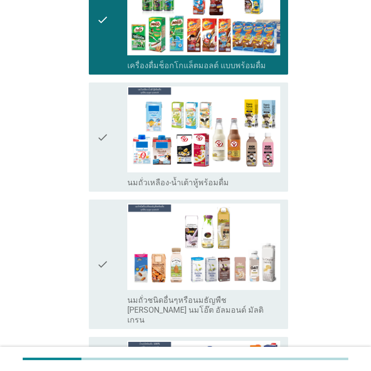
click at [116, 132] on div "check" at bounding box center [112, 136] width 31 height 101
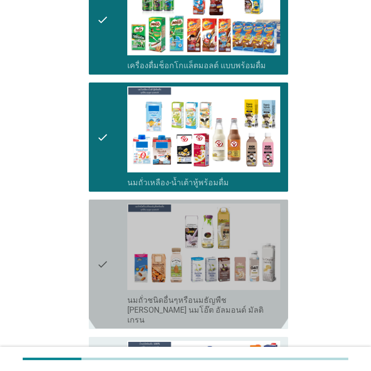
click at [95, 238] on div "check check_box นมถั่วชนิดอื่นๆหรือนมธัญพืช [PERSON_NAME] นมโอ๊ต อัลมอนด์ มัลติ…" at bounding box center [188, 263] width 199 height 129
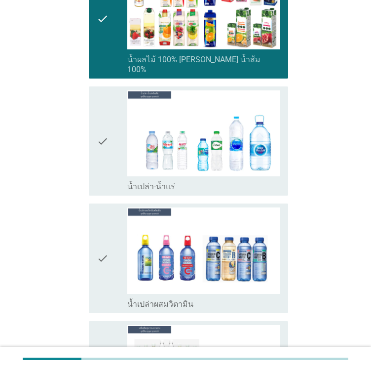
scroll to position [883, 0]
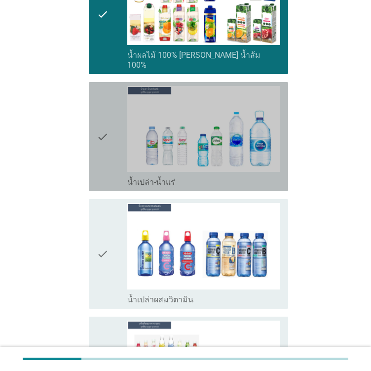
click at [98, 108] on icon "check" at bounding box center [103, 136] width 12 height 101
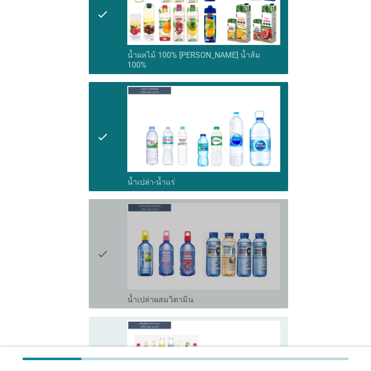
click at [101, 226] on icon "check" at bounding box center [103, 253] width 12 height 101
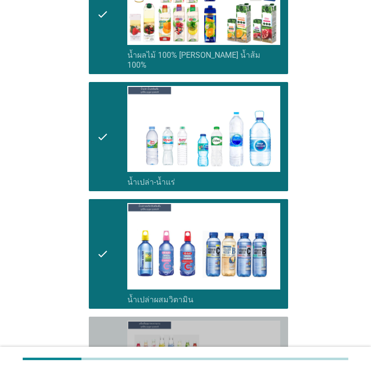
click at [104, 320] on icon "check" at bounding box center [103, 375] width 12 height 111
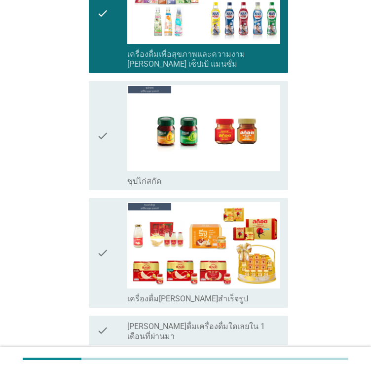
scroll to position [1284, 0]
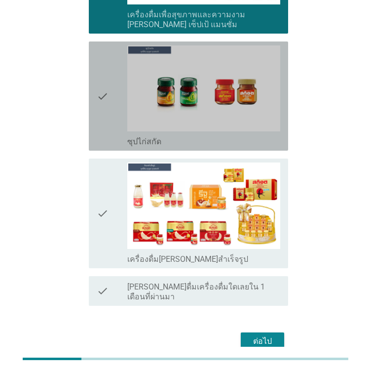
click at [104, 117] on icon "check" at bounding box center [103, 95] width 12 height 101
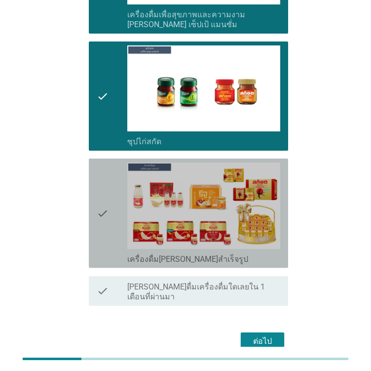
click at [98, 171] on icon "check" at bounding box center [103, 212] width 12 height 101
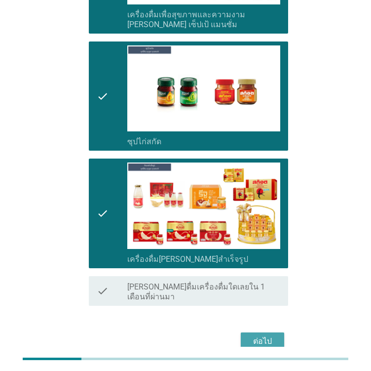
click at [267, 335] on div "ต่อไป" at bounding box center [263, 341] width 28 height 12
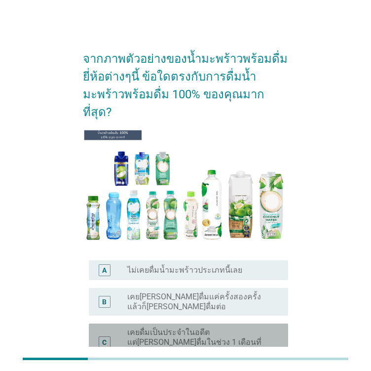
click at [145, 327] on label "เคยดื่มเป็นประจำในอดีต แต่[PERSON_NAME]ดื่มในช่วง 1 เดือนที่ผ่านมา" at bounding box center [199, 342] width 145 height 30
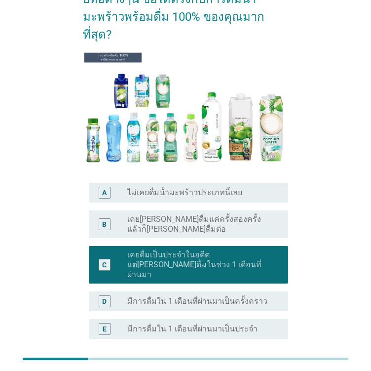
scroll to position [92, 0]
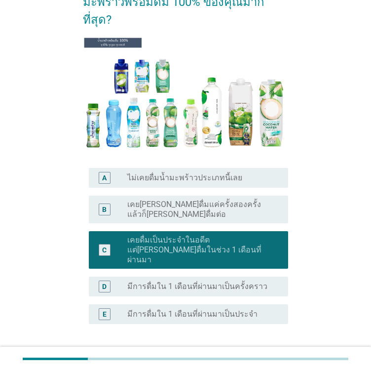
click at [274, 365] on div "ต่อไป" at bounding box center [263, 371] width 28 height 12
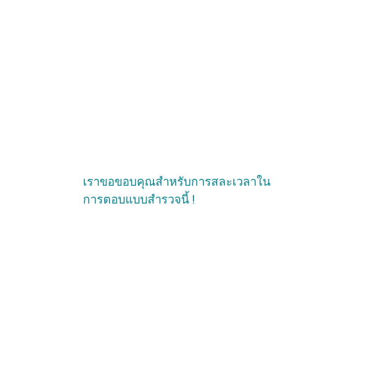
scroll to position [0, 0]
